Goal: Check status

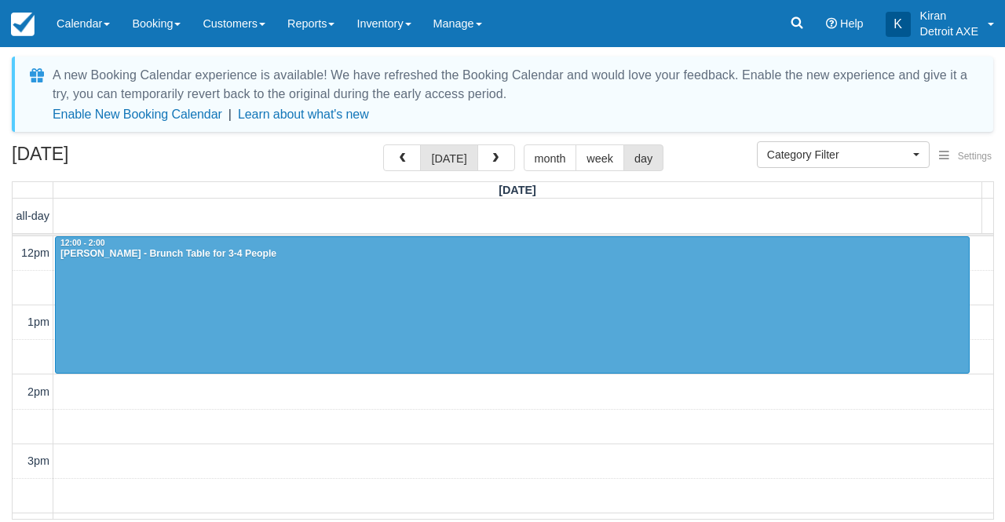
select select
click at [452, 158] on button "today" at bounding box center [448, 157] width 57 height 27
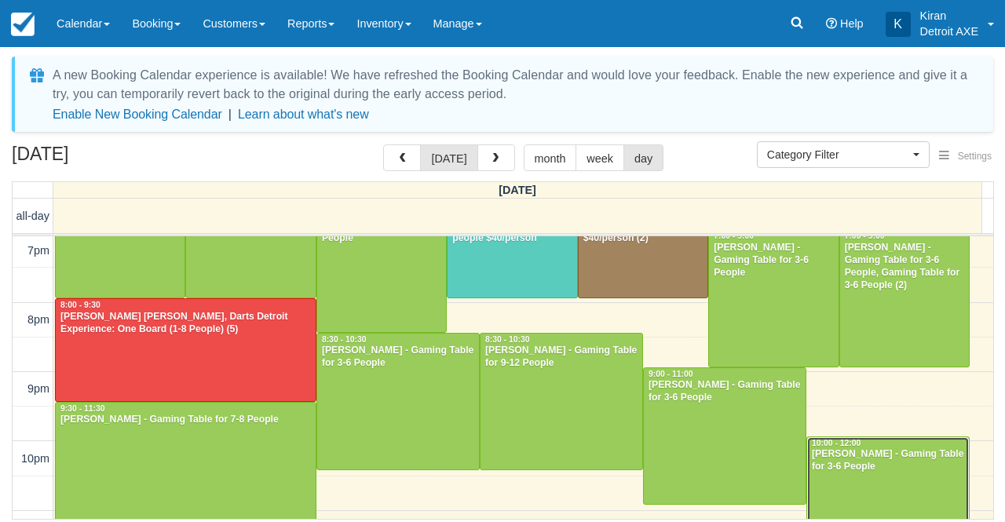
scroll to position [509, 0]
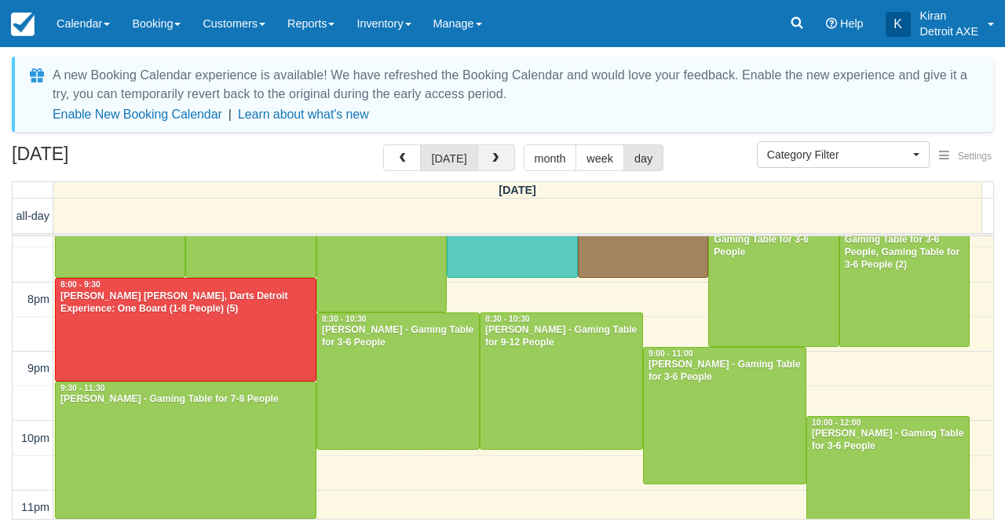
click at [492, 164] on span "button" at bounding box center [495, 158] width 11 height 11
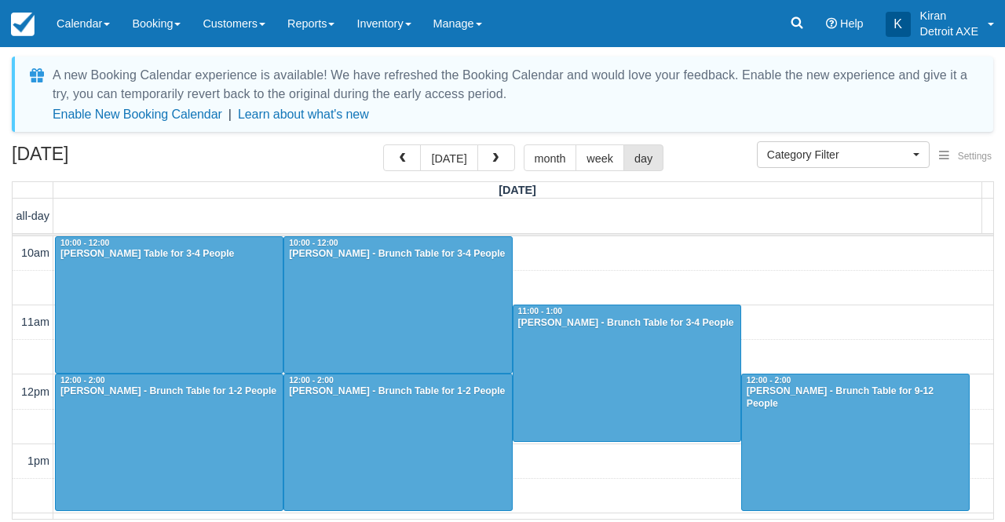
scroll to position [70, 0]
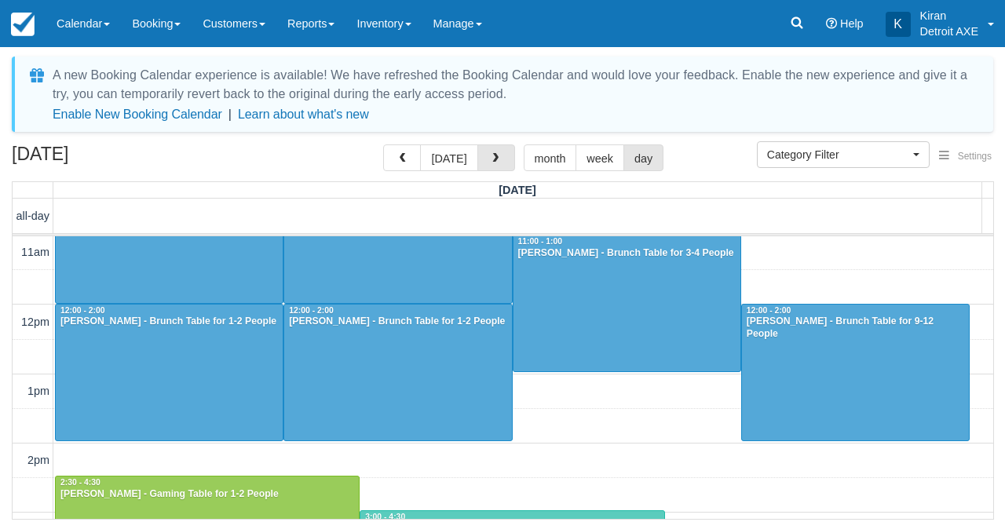
click at [492, 164] on span "button" at bounding box center [495, 158] width 11 height 11
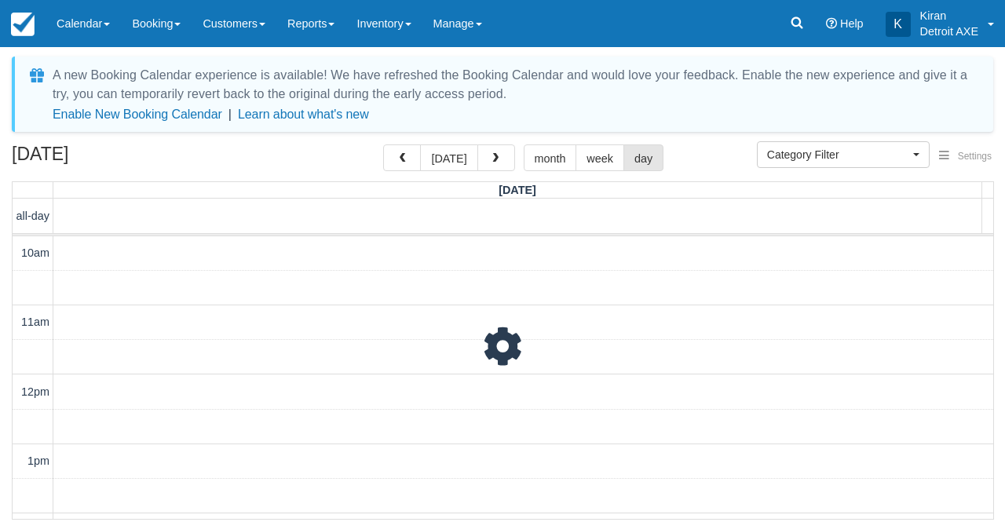
scroll to position [207, 0]
click at [492, 164] on span "button" at bounding box center [495, 158] width 11 height 11
click at [412, 167] on button "button" at bounding box center [402, 157] width 38 height 27
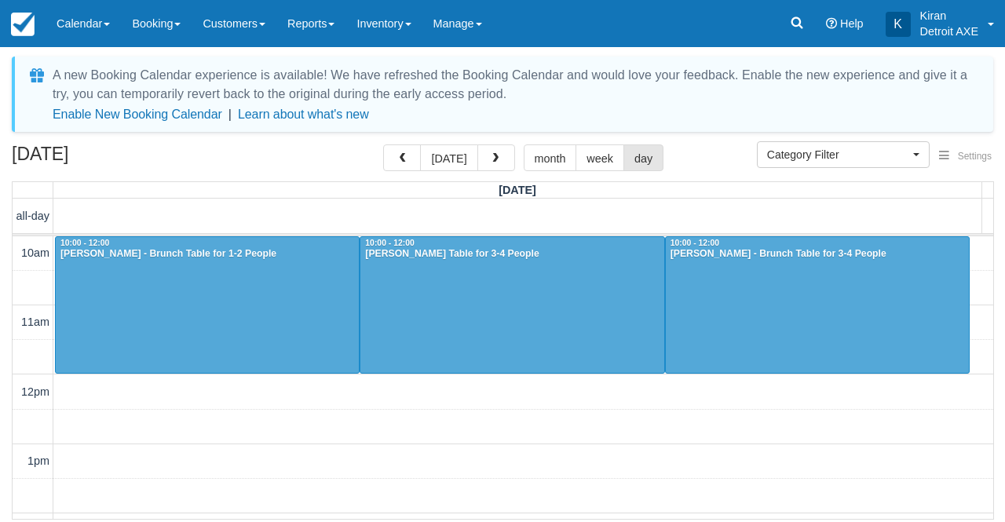
scroll to position [207, 0]
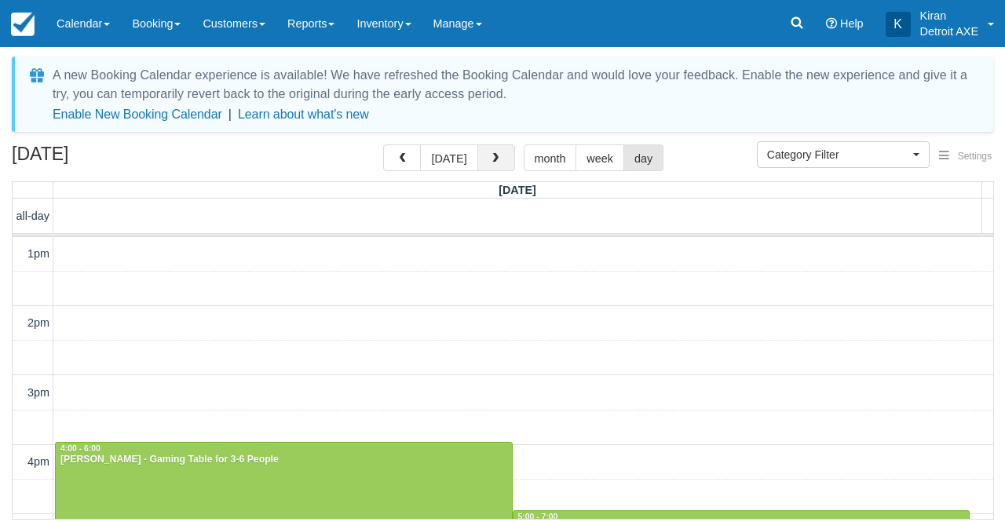
click at [491, 164] on span "button" at bounding box center [495, 158] width 11 height 11
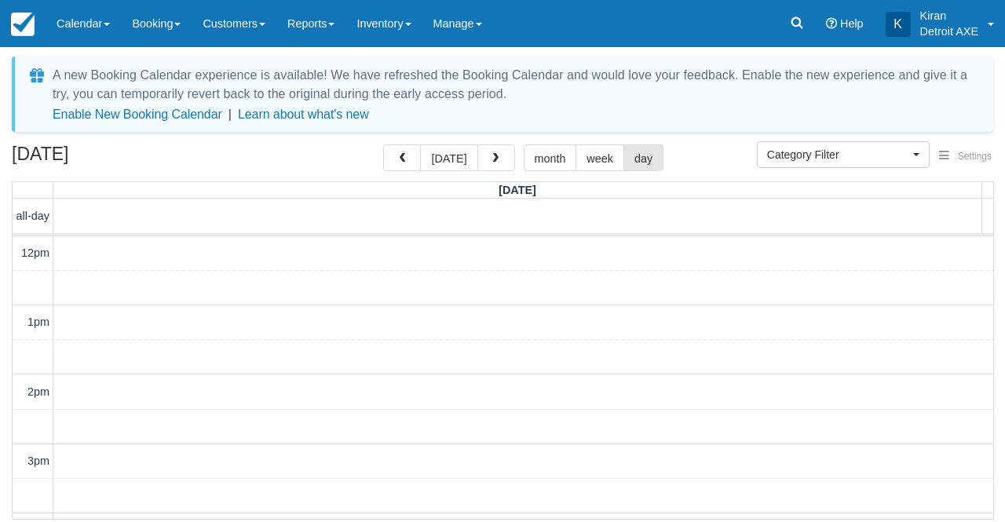
scroll to position [207, 0]
click at [491, 164] on span "button" at bounding box center [495, 158] width 11 height 11
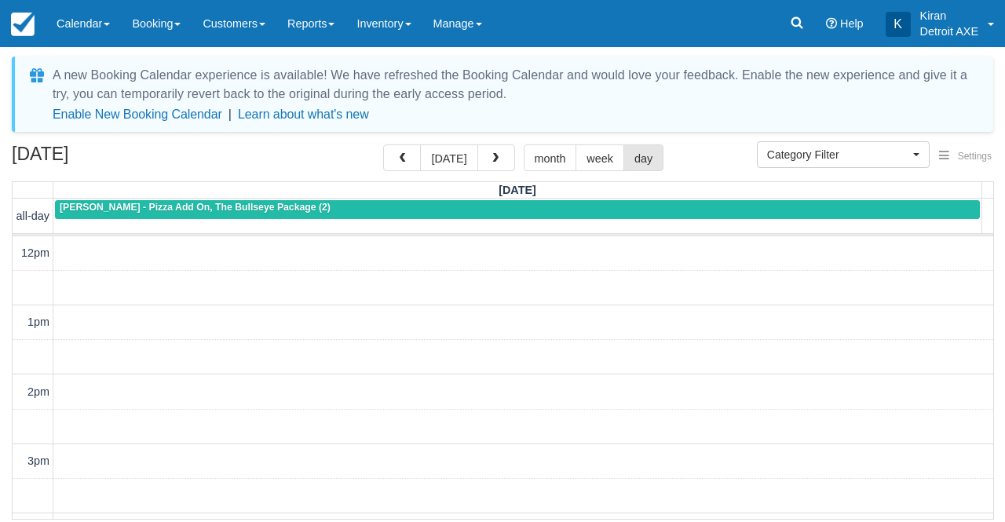
scroll to position [70, 0]
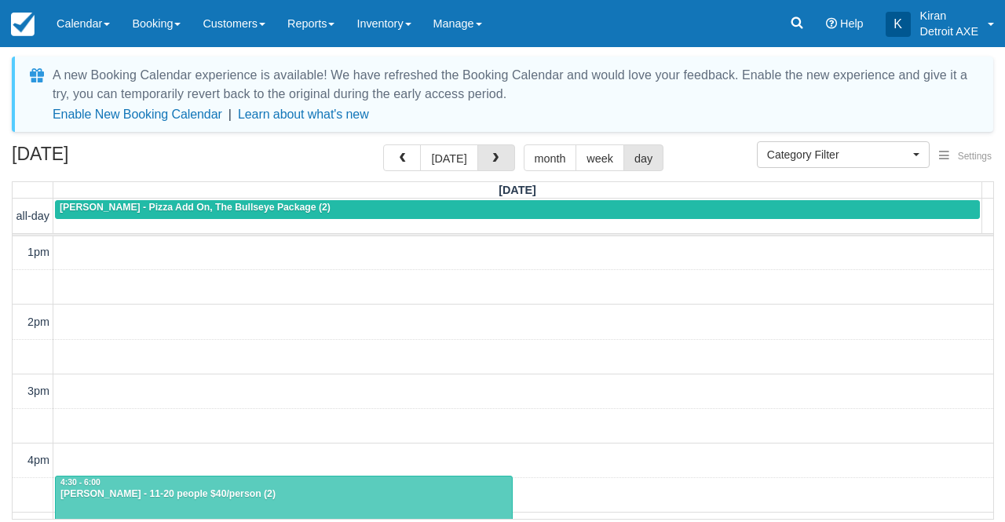
click at [491, 164] on span "button" at bounding box center [495, 158] width 11 height 11
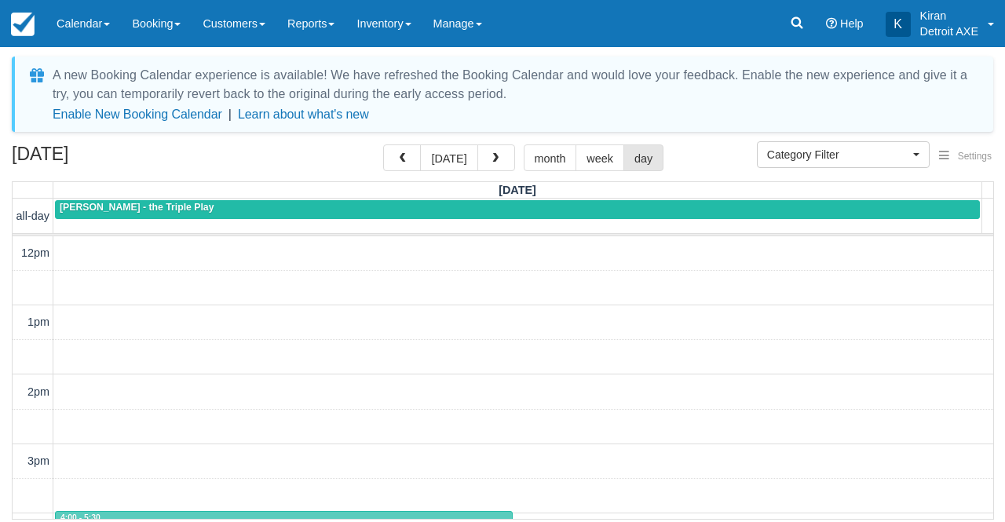
scroll to position [70, 0]
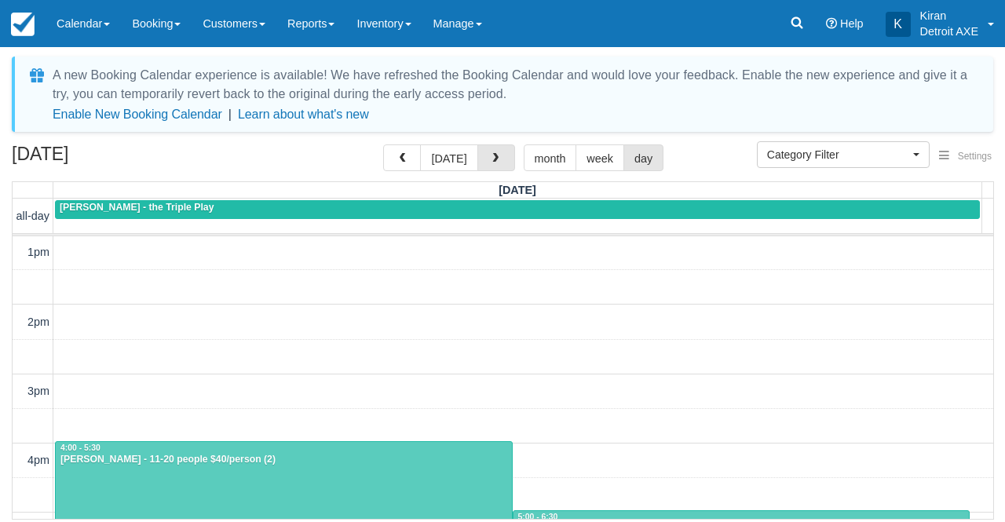
click at [491, 164] on span "button" at bounding box center [495, 158] width 11 height 11
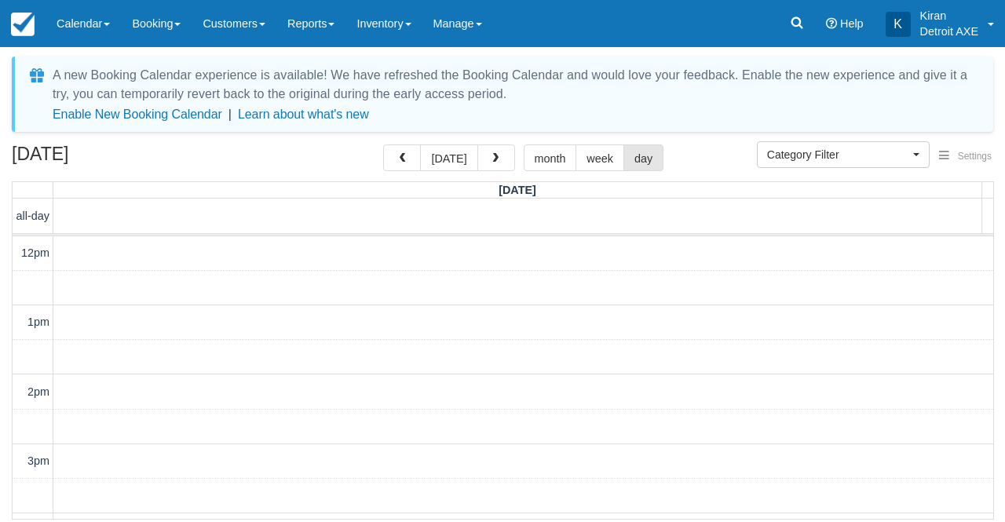
scroll to position [70, 0]
click at [491, 164] on span "button" at bounding box center [495, 158] width 11 height 11
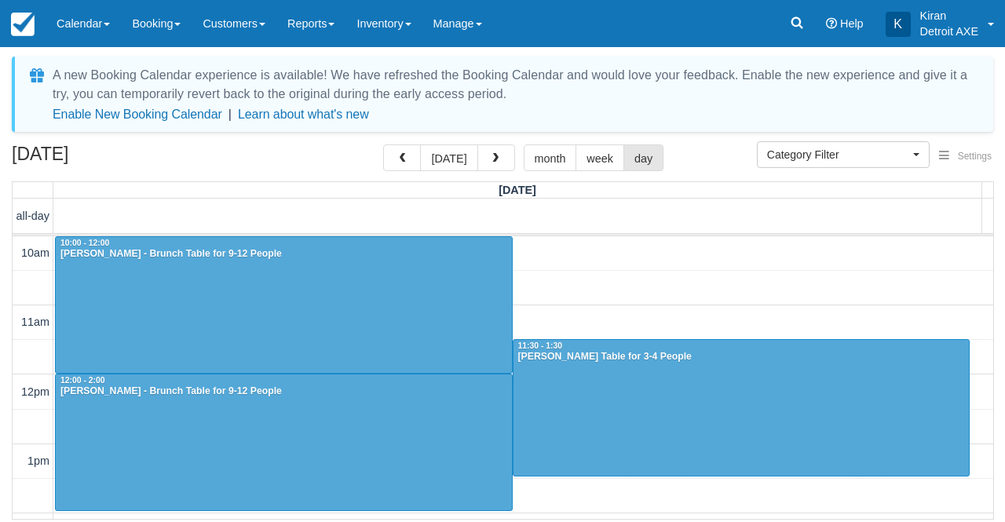
scroll to position [70, 0]
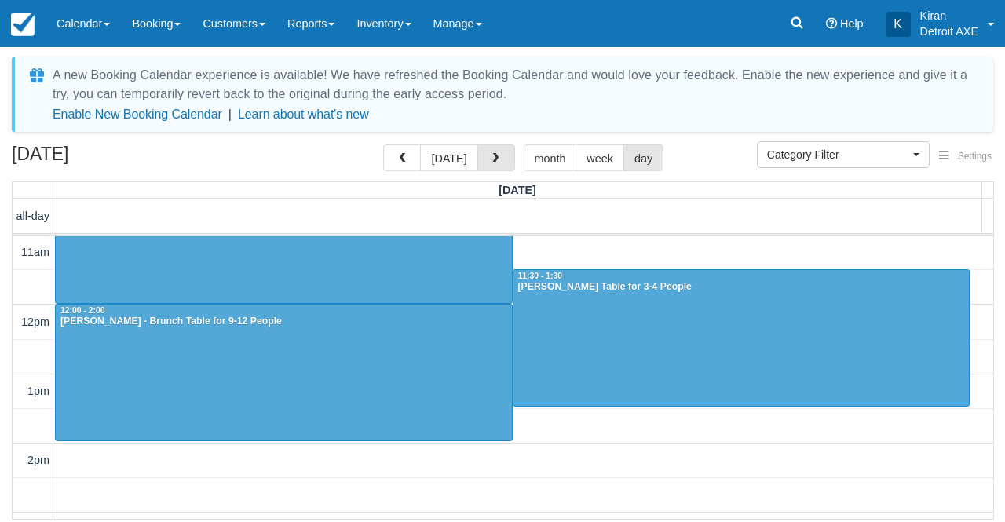
click at [491, 164] on span "button" at bounding box center [495, 158] width 11 height 11
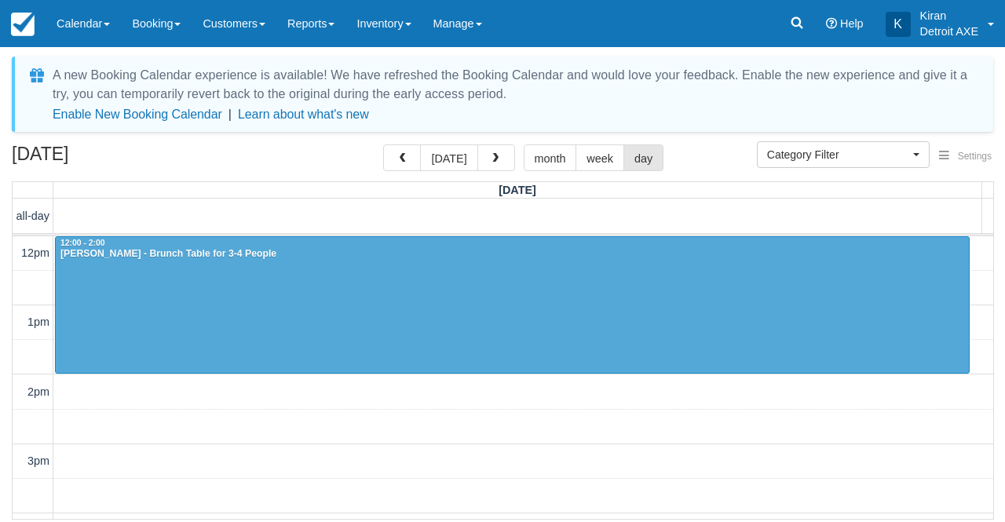
scroll to position [207, 0]
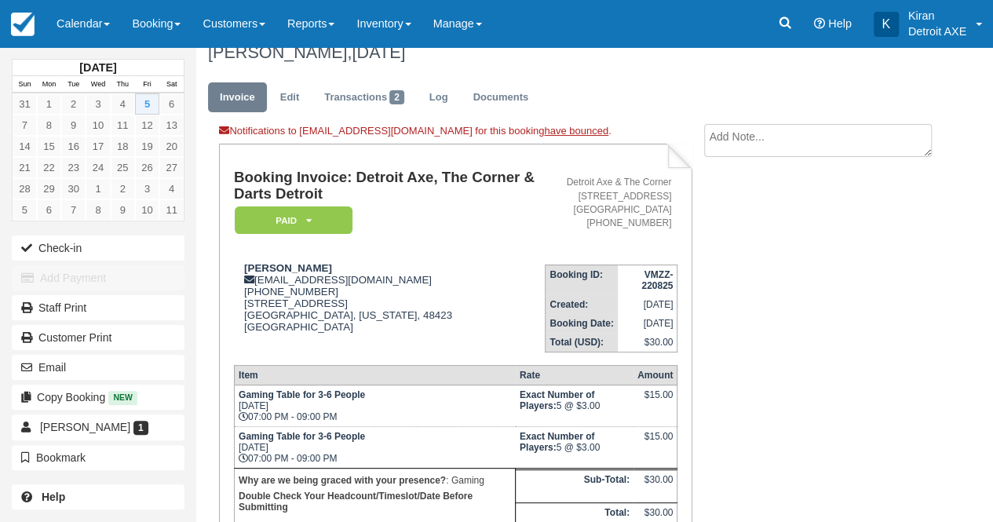
scroll to position [20, 0]
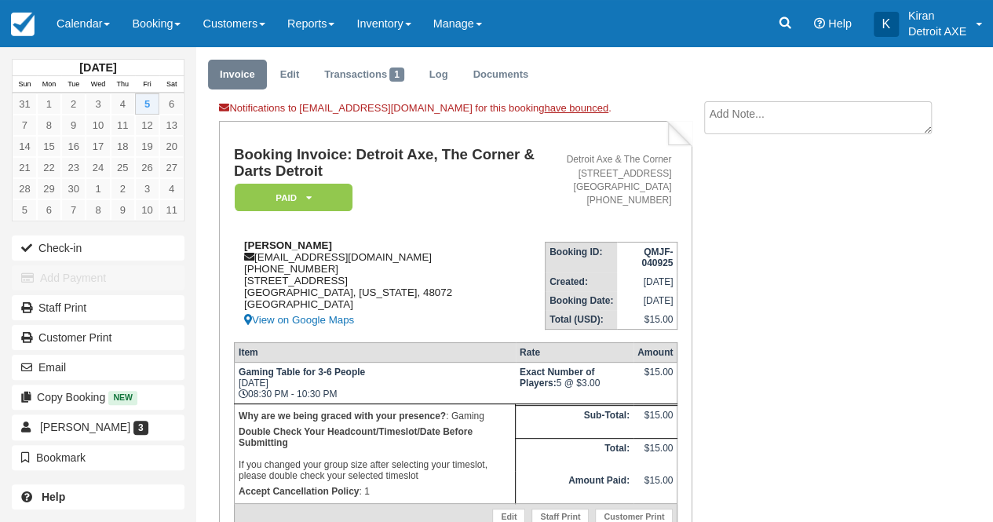
scroll to position [41, 0]
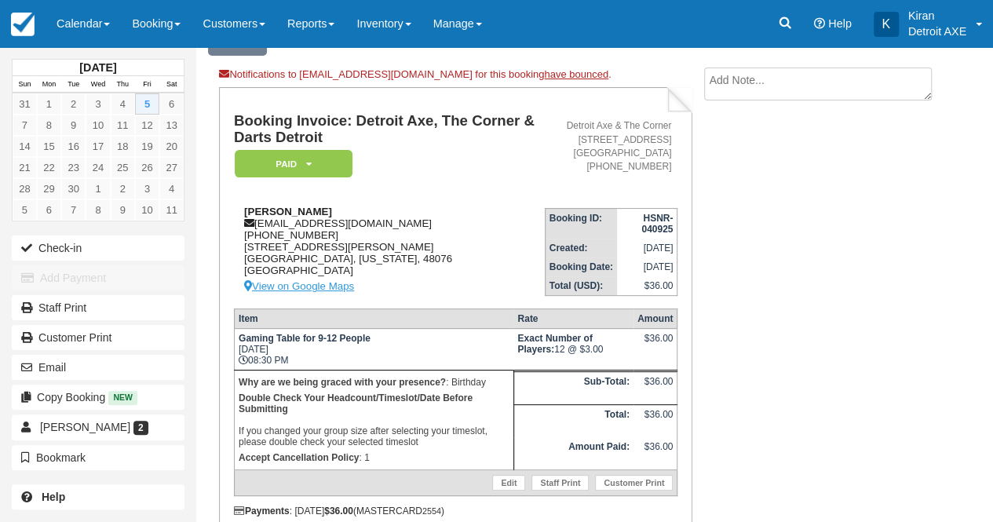
scroll to position [77, 0]
